Goal: Transaction & Acquisition: Purchase product/service

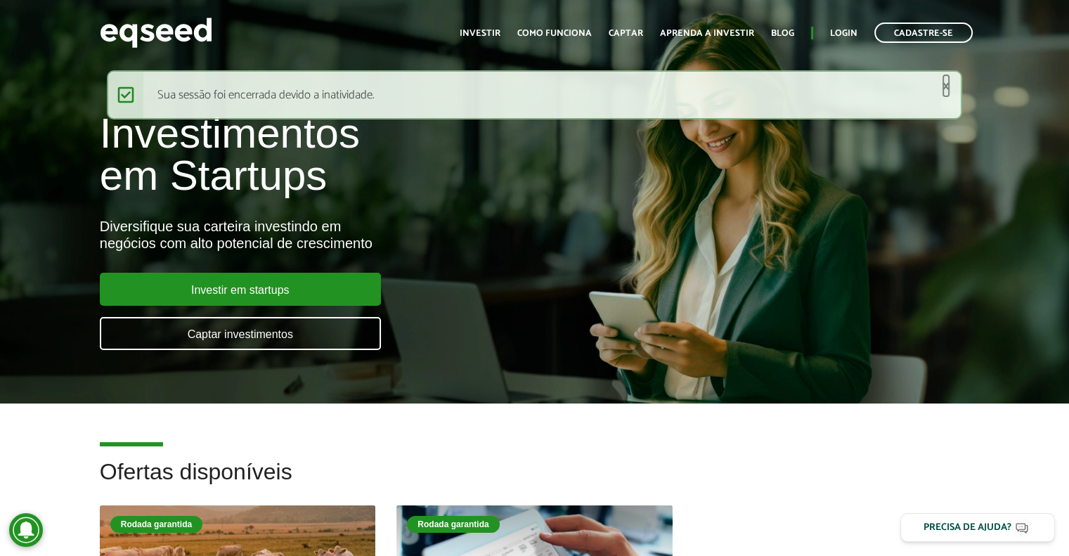
click at [946, 86] on link "×" at bounding box center [945, 86] width 8 height 15
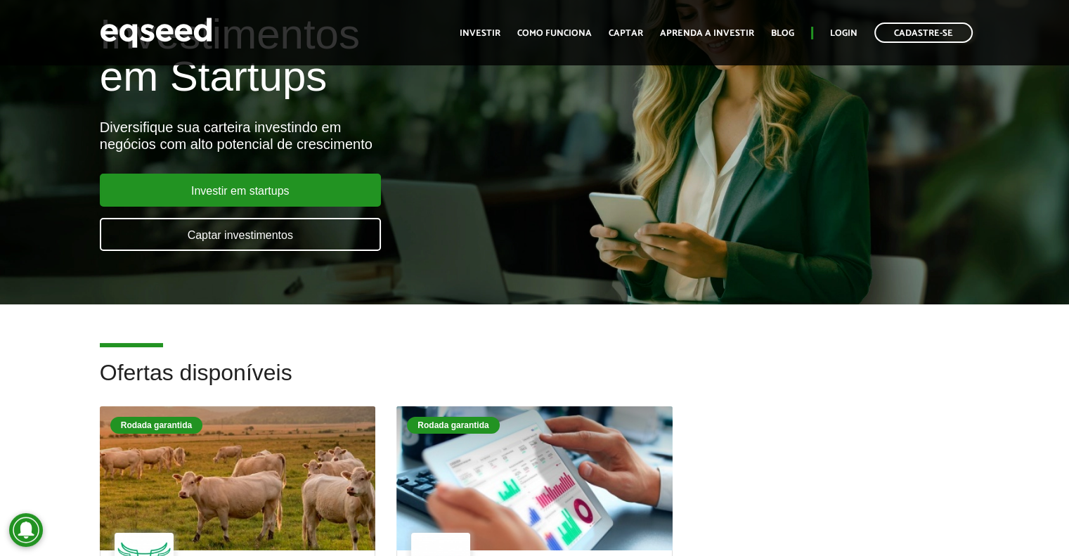
scroll to position [70, 0]
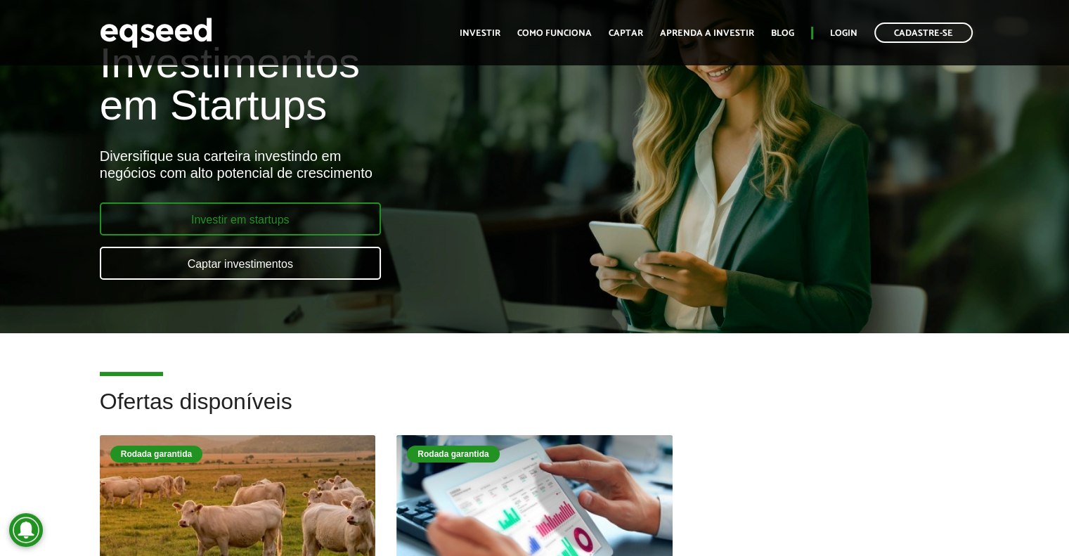
click at [296, 223] on link "Investir em startups" at bounding box center [240, 218] width 281 height 33
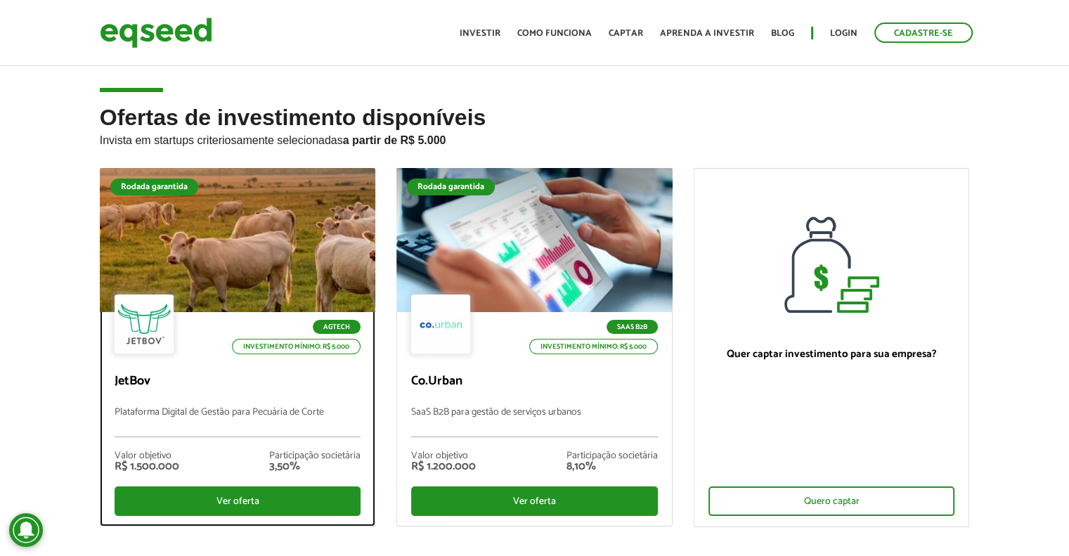
click at [282, 261] on div at bounding box center [237, 240] width 331 height 173
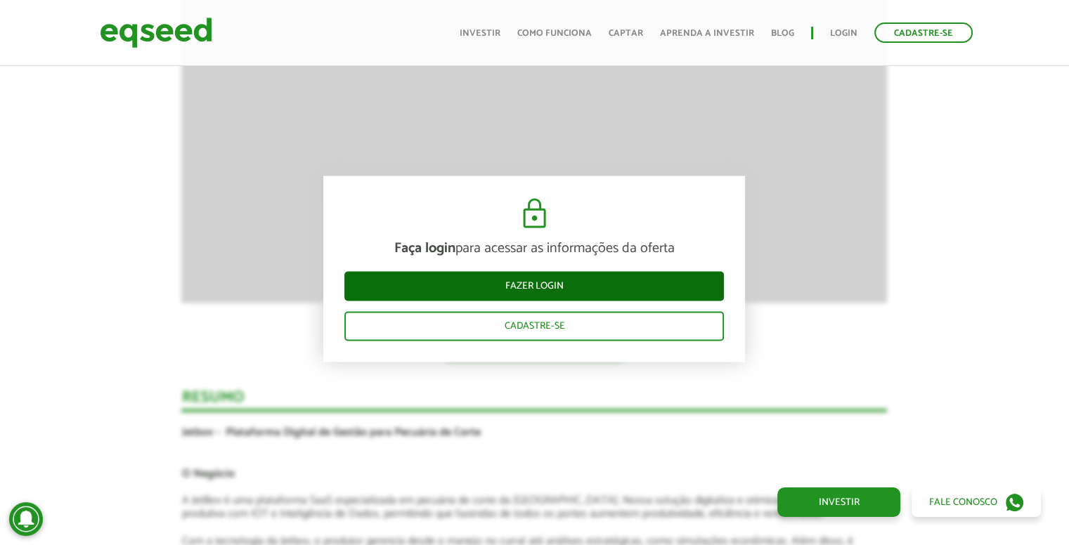
scroll to position [2079, 0]
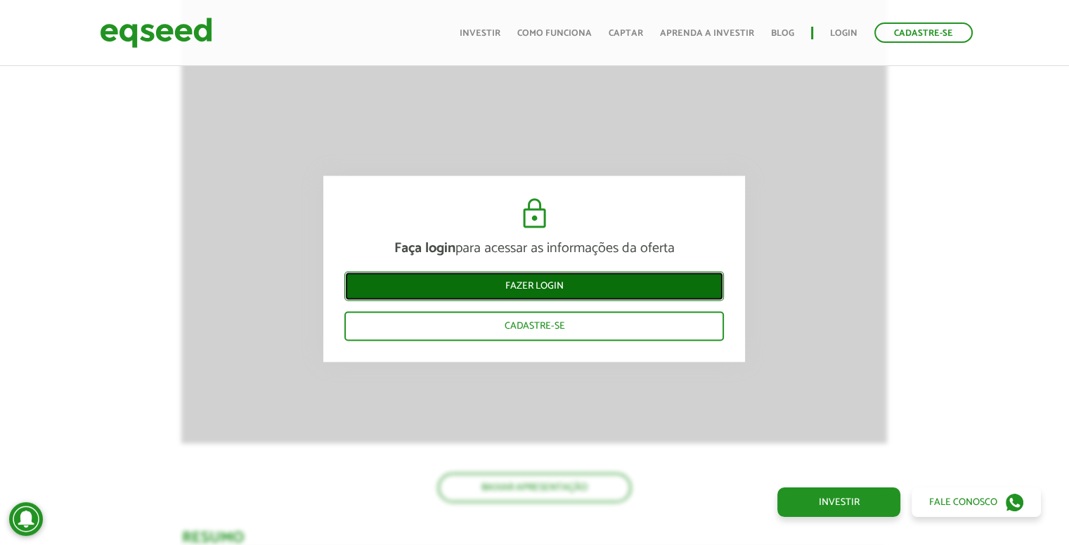
click at [580, 285] on link "Fazer login" at bounding box center [533, 286] width 379 height 30
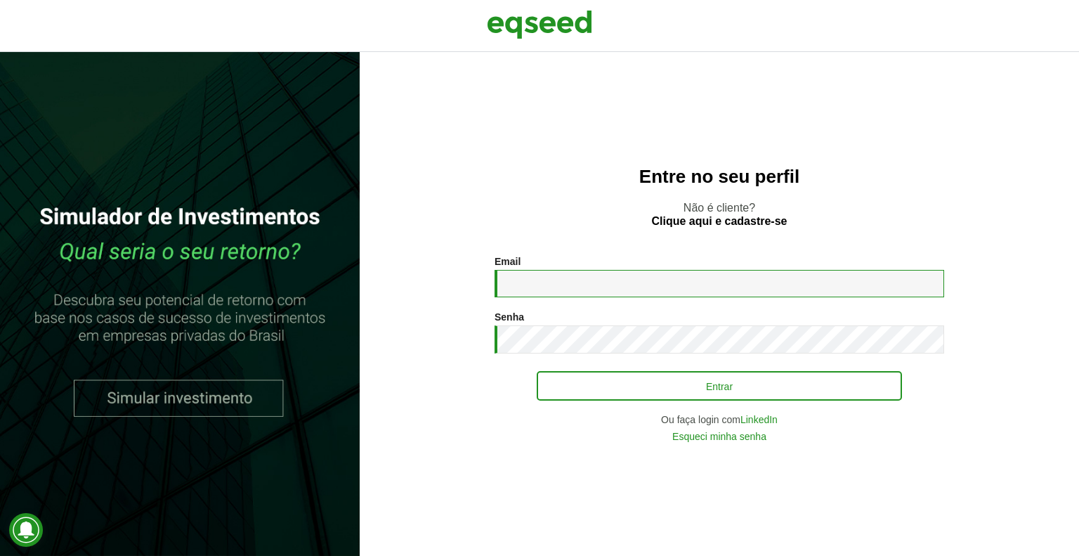
type input "**********"
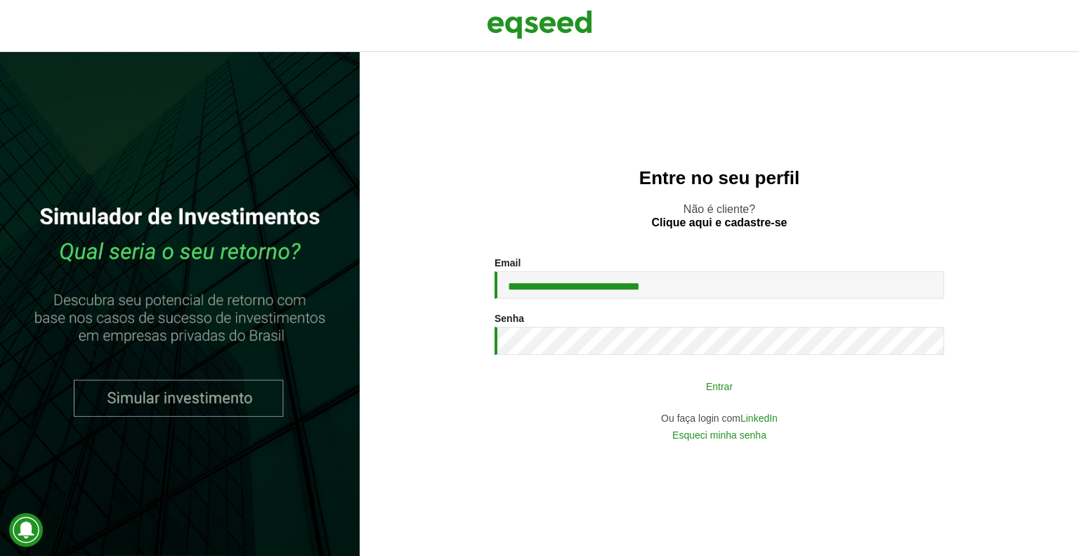
click at [845, 385] on button "Entrar" at bounding box center [719, 385] width 365 height 27
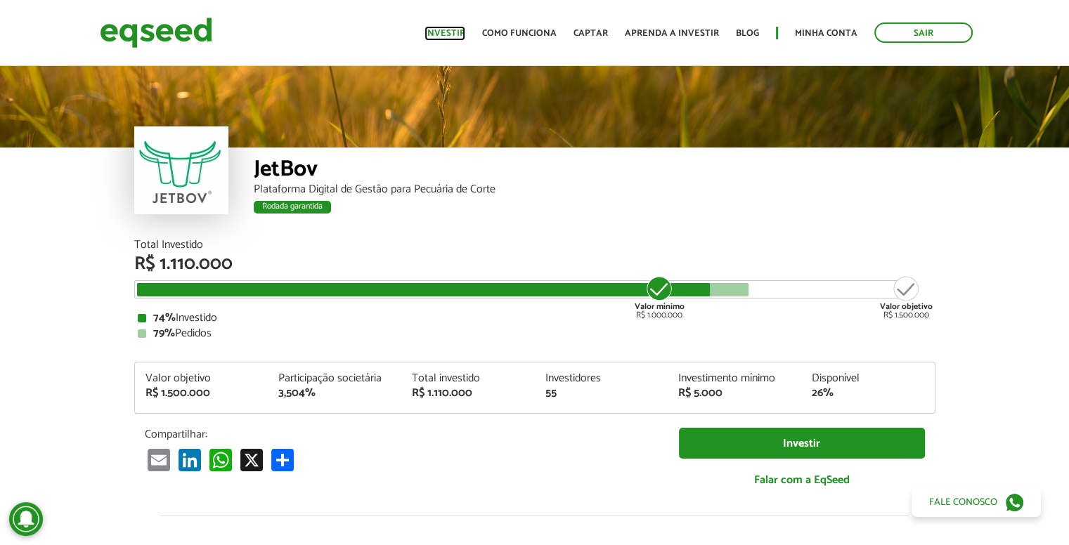
click at [463, 29] on link "Investir" at bounding box center [444, 33] width 41 height 9
